Goal: Check status: Check status

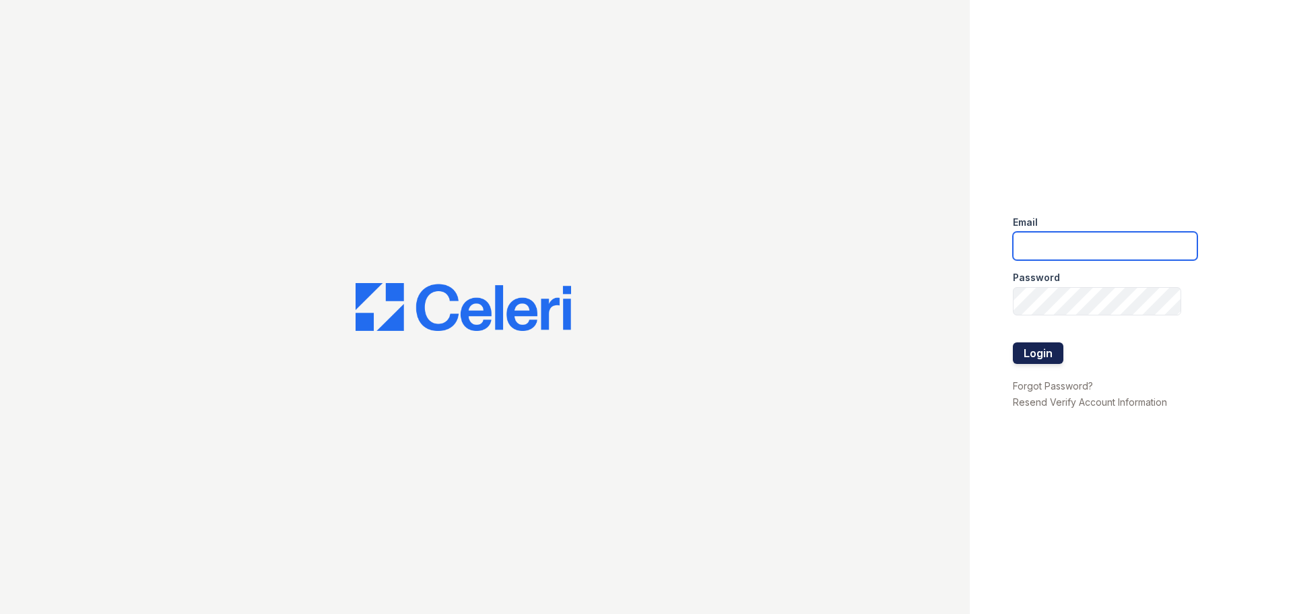
type input "[EMAIL_ADDRESS][DOMAIN_NAME]"
click at [1028, 357] on button "Login" at bounding box center [1038, 353] width 51 height 22
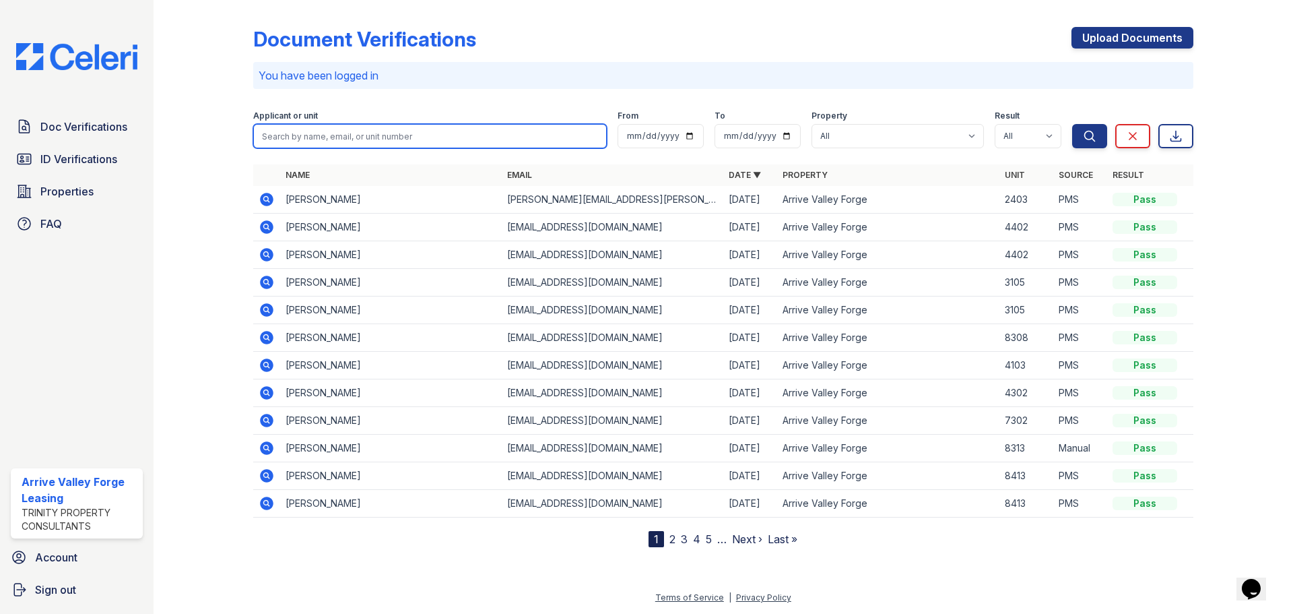
click at [506, 140] on input "search" at bounding box center [430, 136] width 354 height 24
type input "[PERSON_NAME]"
click at [1073, 124] on button "Search" at bounding box center [1090, 136] width 35 height 24
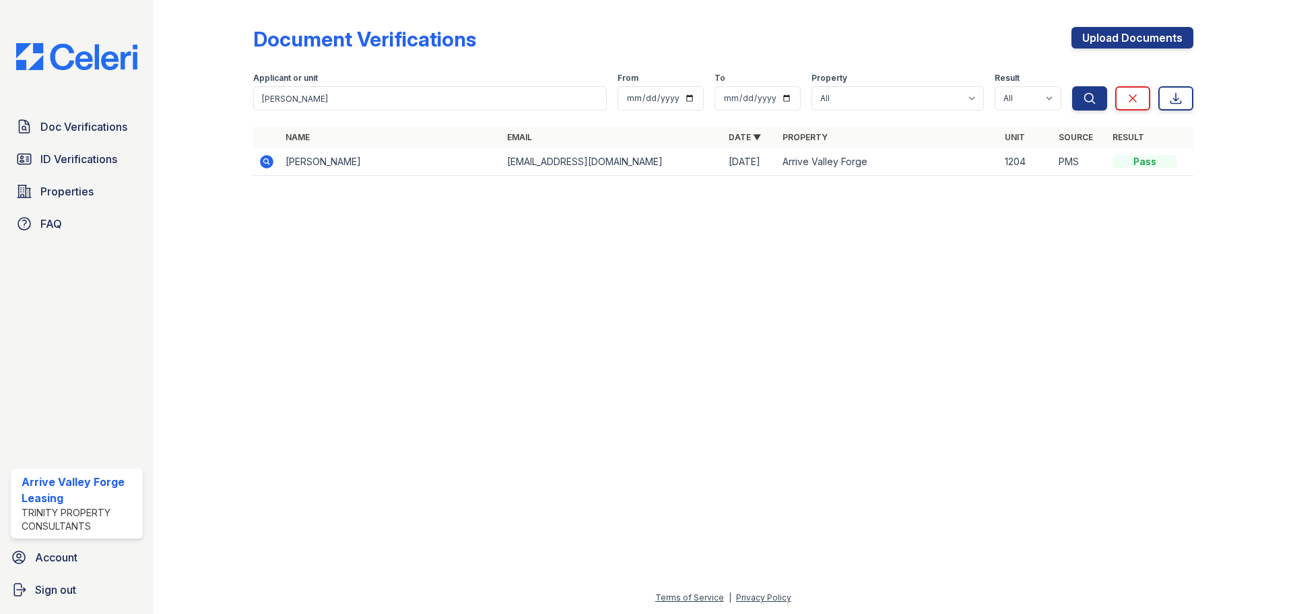
click at [264, 161] on icon at bounding box center [267, 162] width 16 height 16
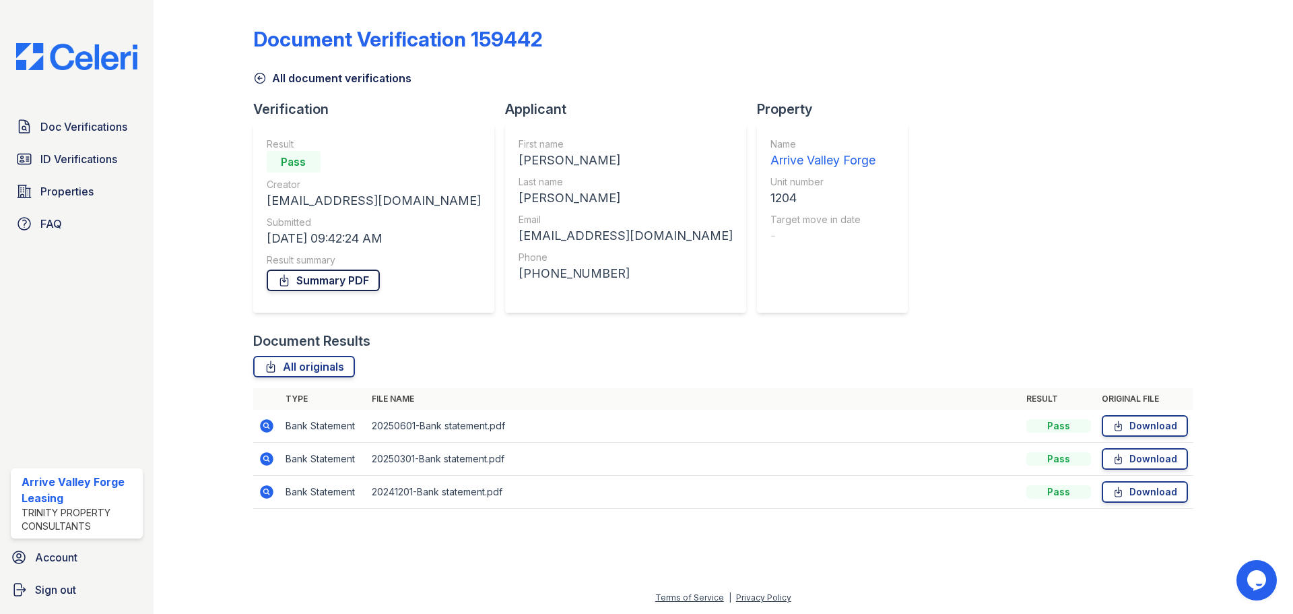
click at [328, 287] on link "Summary PDF" at bounding box center [323, 280] width 113 height 22
click at [76, 162] on span "ID Verifications" at bounding box center [78, 159] width 77 height 16
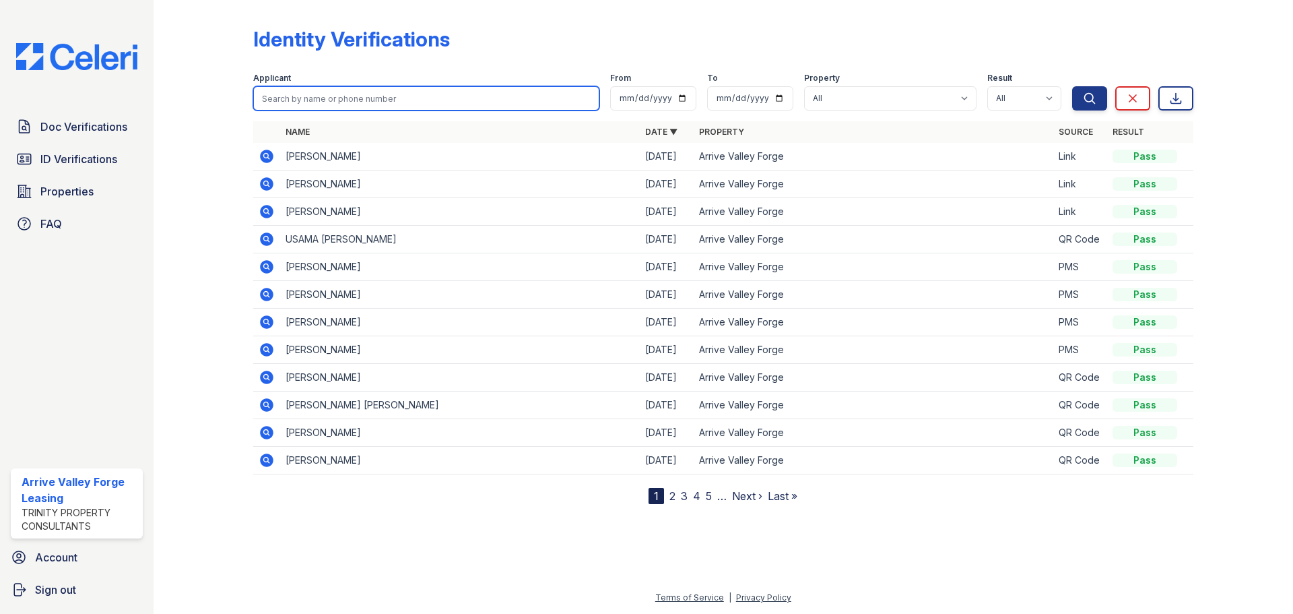
click at [318, 97] on input "search" at bounding box center [426, 98] width 346 height 24
type input "natalia"
click at [1073, 86] on button "Search" at bounding box center [1090, 98] width 35 height 24
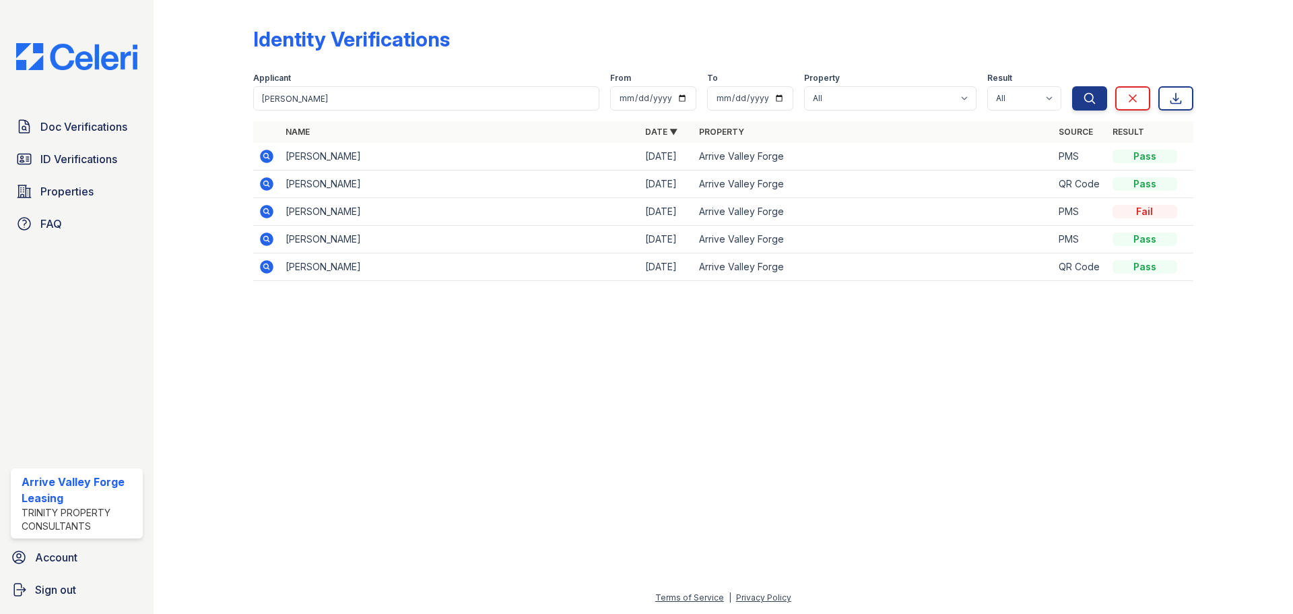
click at [266, 156] on icon at bounding box center [265, 155] width 3 height 3
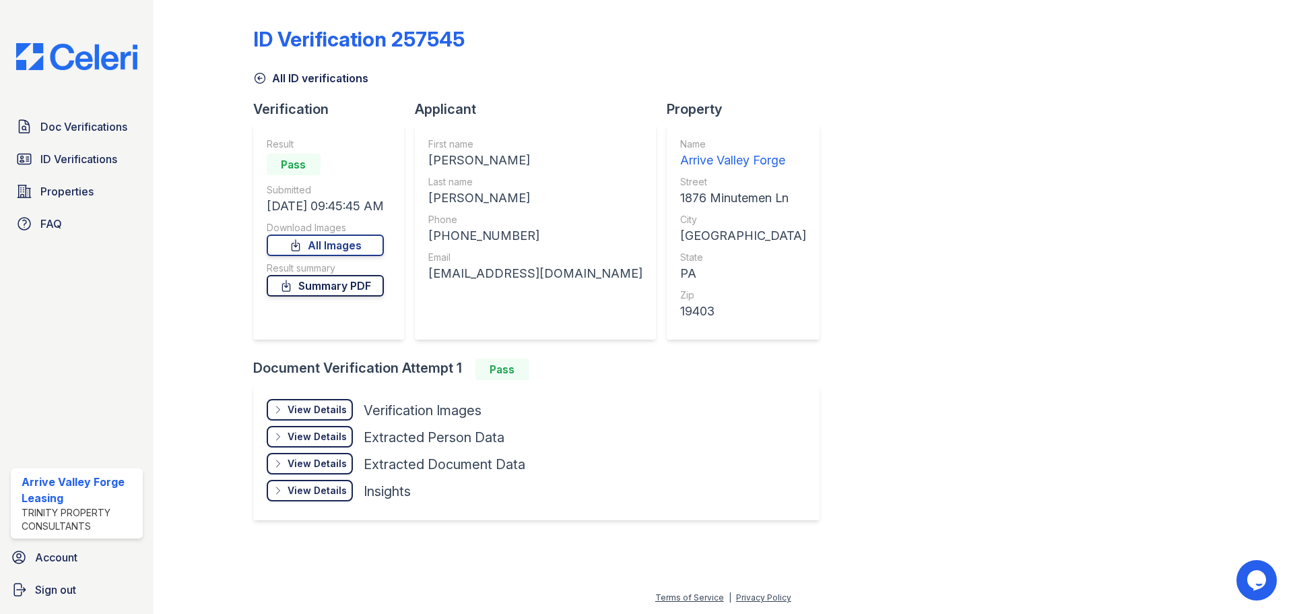
click at [352, 282] on link "Summary PDF" at bounding box center [325, 286] width 117 height 22
